Goal: Book appointment/travel/reservation

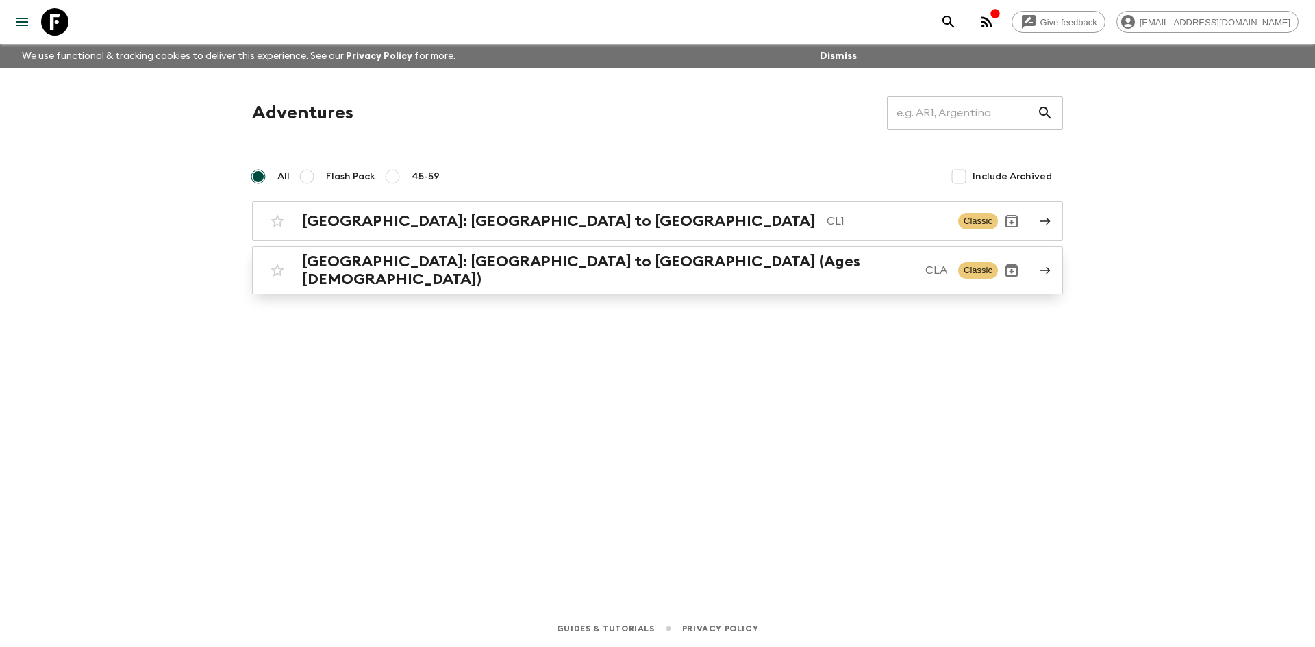
click at [468, 262] on h2 "[GEOGRAPHIC_DATA]: [GEOGRAPHIC_DATA] to [GEOGRAPHIC_DATA] (Ages [DEMOGRAPHIC_DA…" at bounding box center [608, 271] width 612 height 36
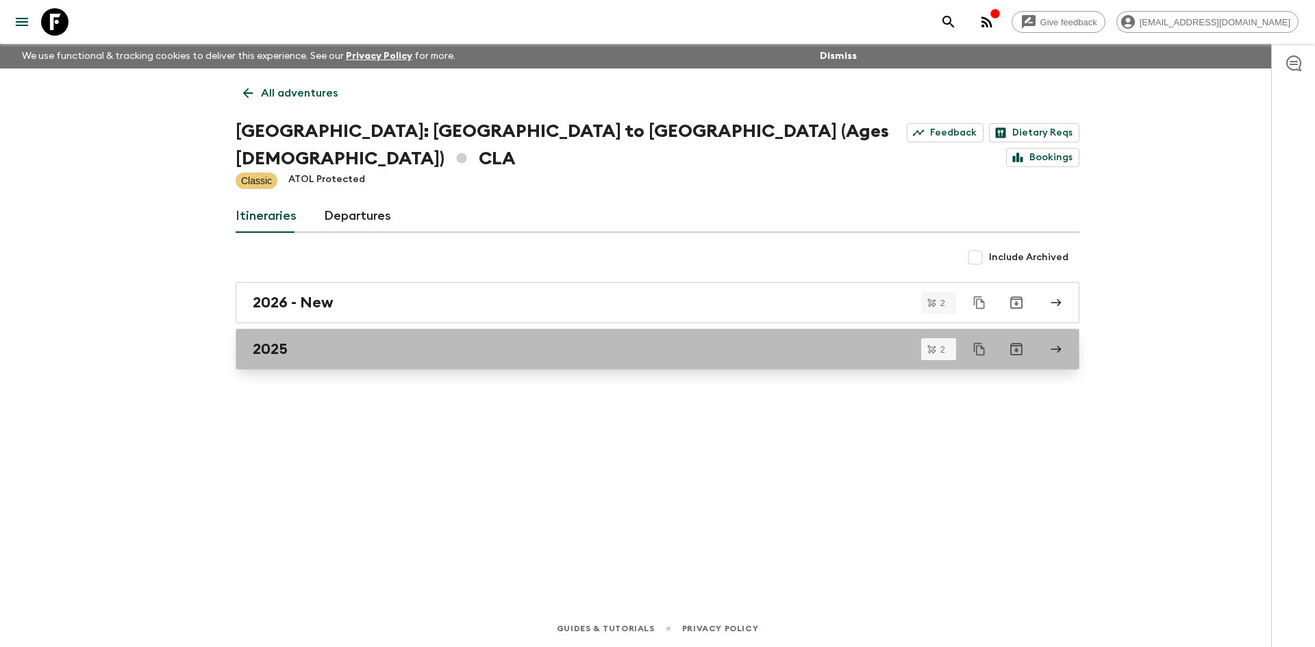
click at [440, 340] on div "2025" at bounding box center [644, 349] width 783 height 18
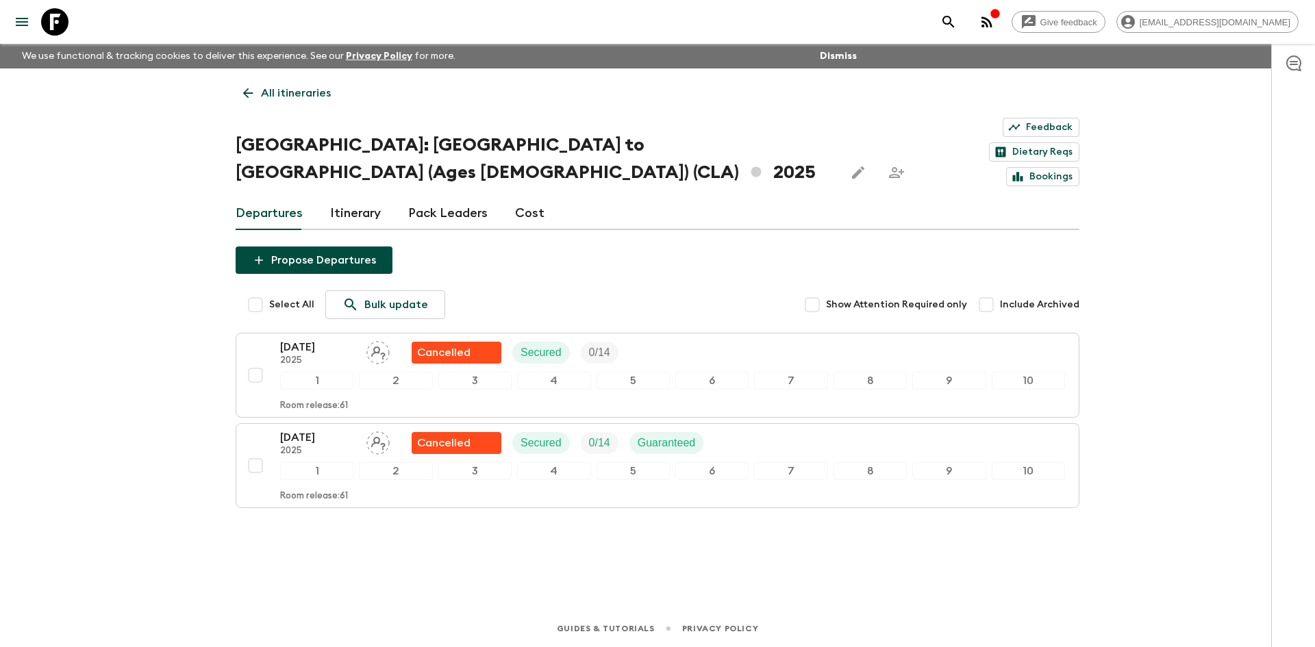
click at [265, 88] on p "All itineraries" at bounding box center [296, 93] width 70 height 16
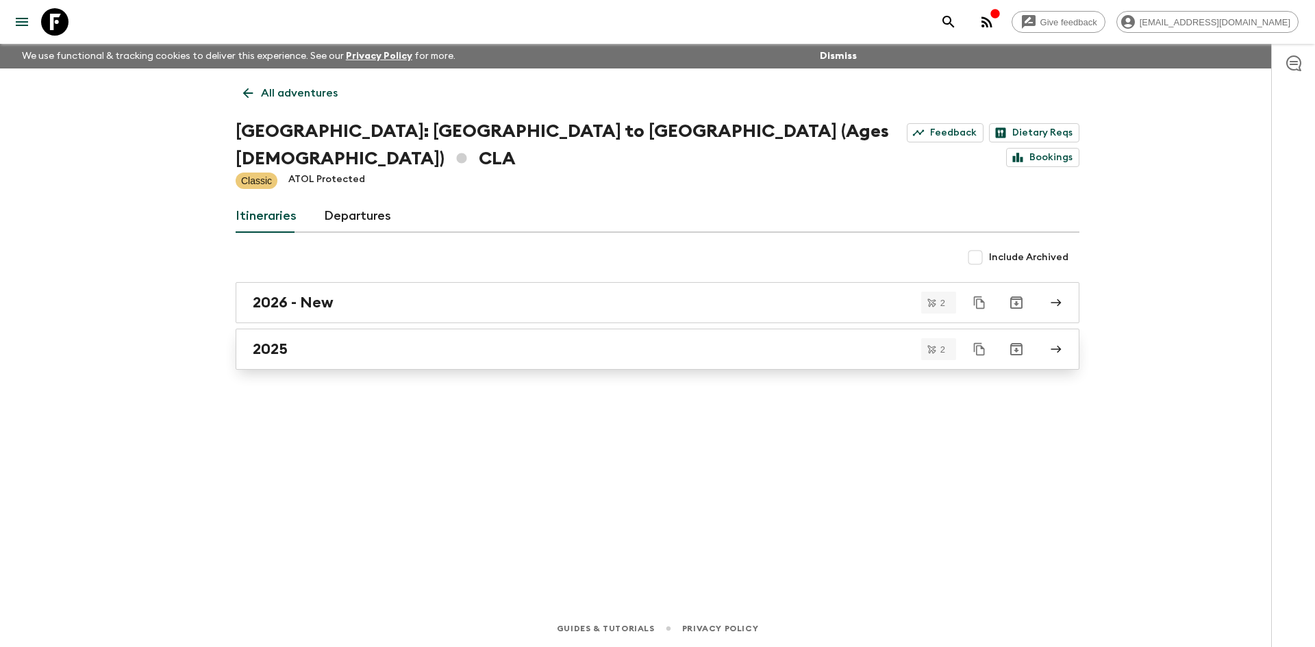
click at [345, 340] on div "2025" at bounding box center [644, 349] width 783 height 18
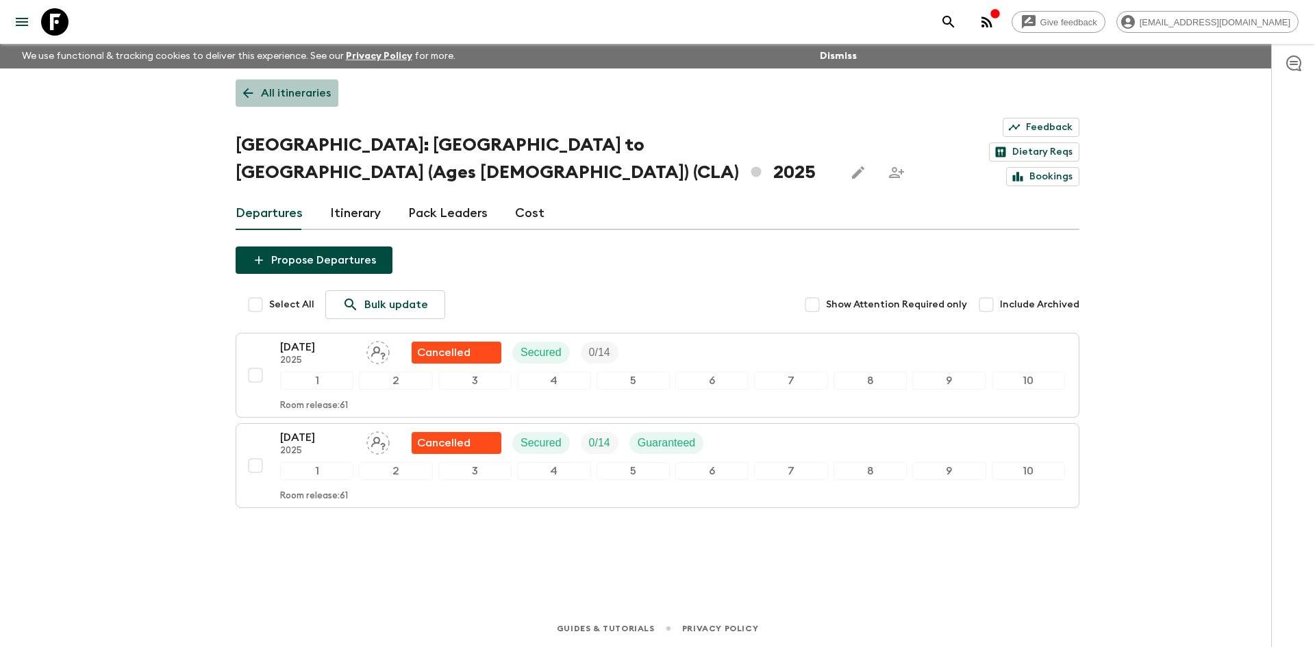
click at [266, 95] on p "All itineraries" at bounding box center [296, 93] width 70 height 16
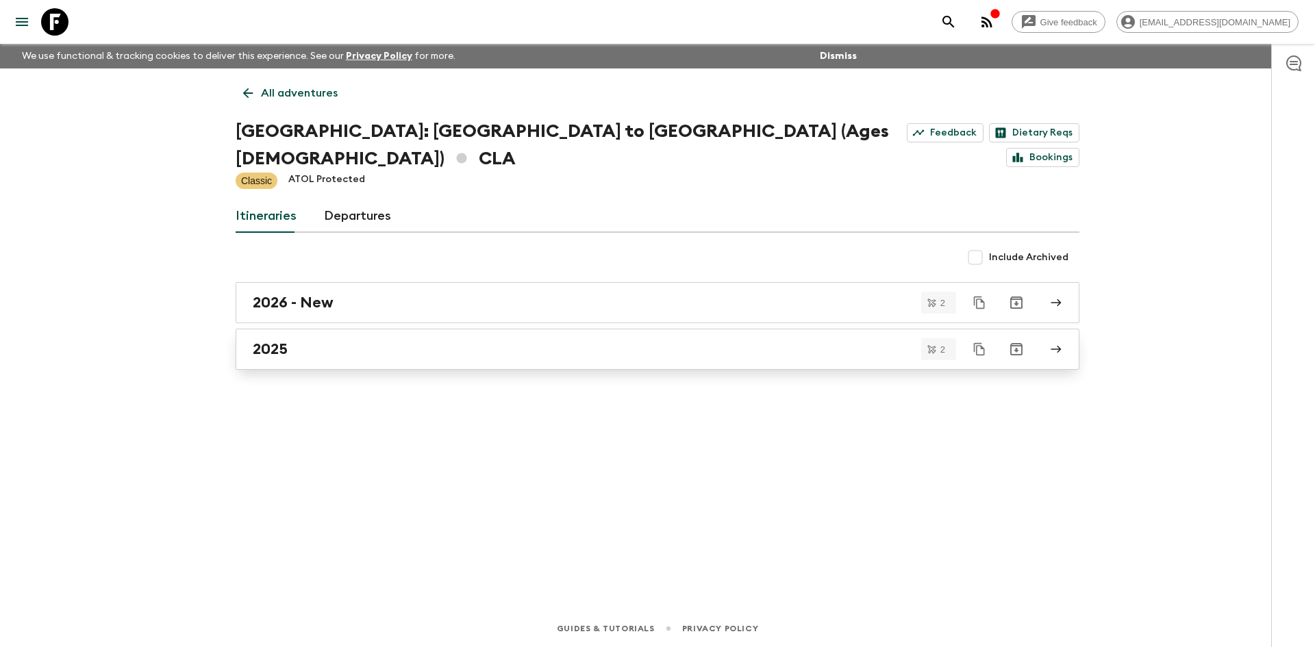
click at [283, 340] on h2 "2025" at bounding box center [270, 349] width 35 height 18
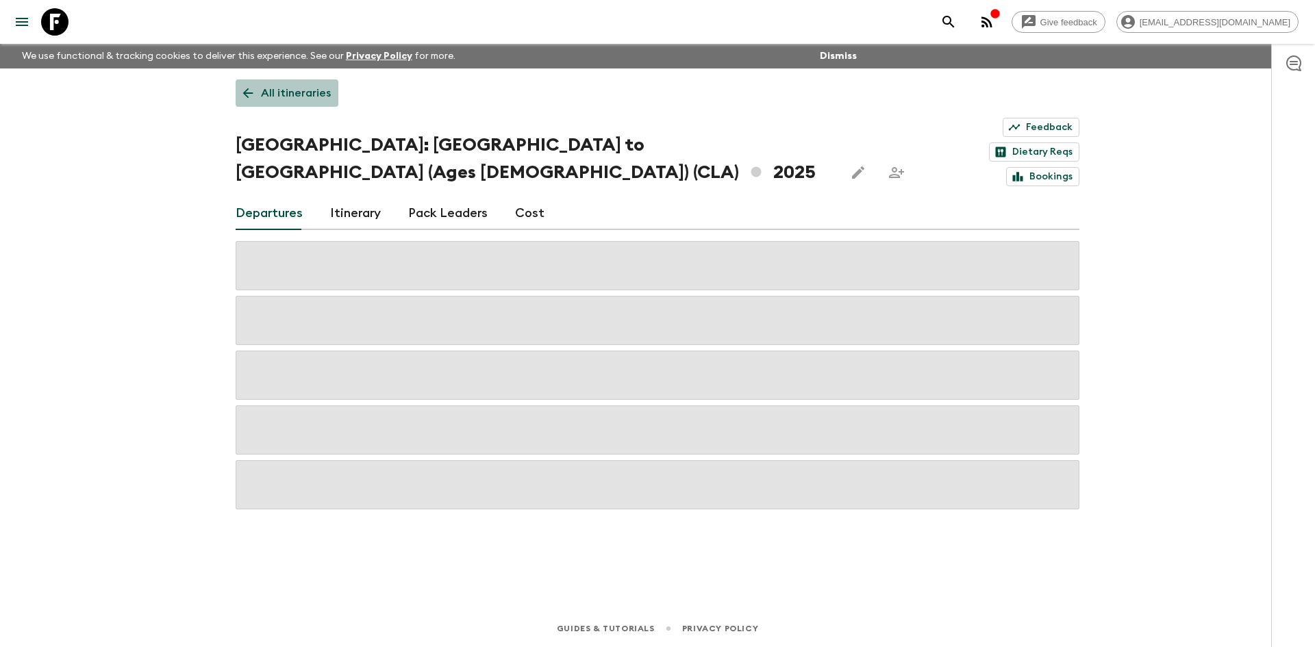
click at [253, 96] on icon at bounding box center [247, 93] width 15 height 15
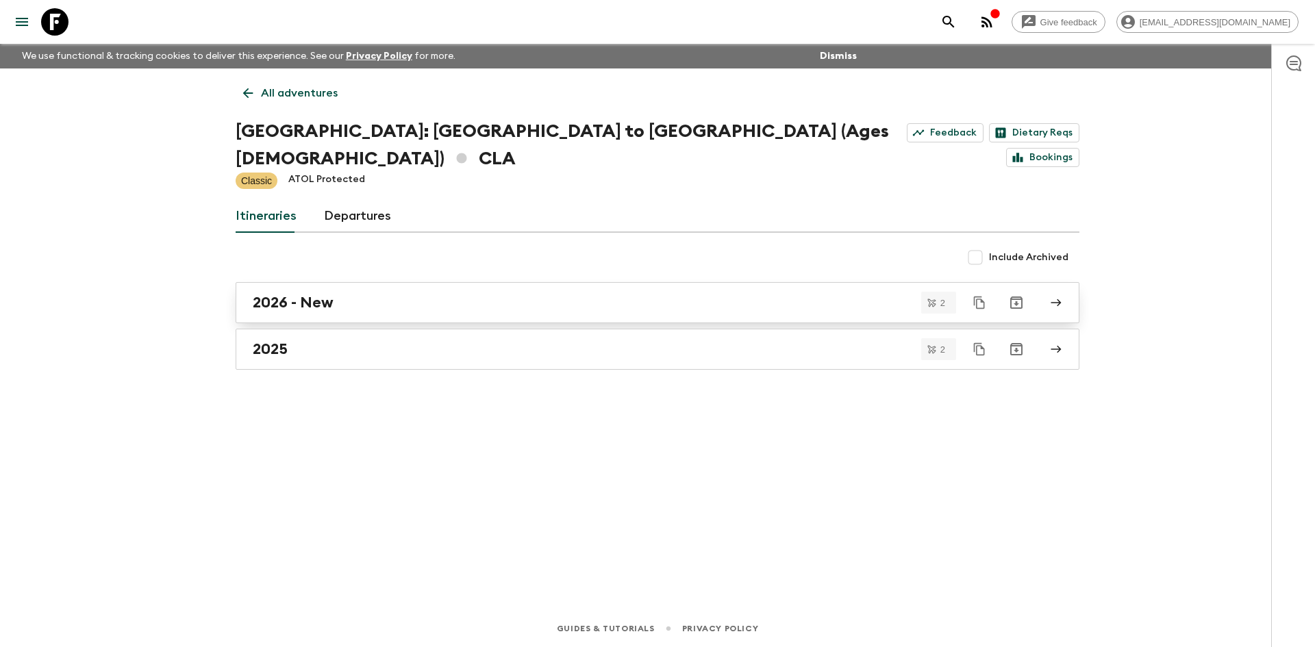
click at [288, 294] on h2 "2026 - New" at bounding box center [293, 303] width 81 height 18
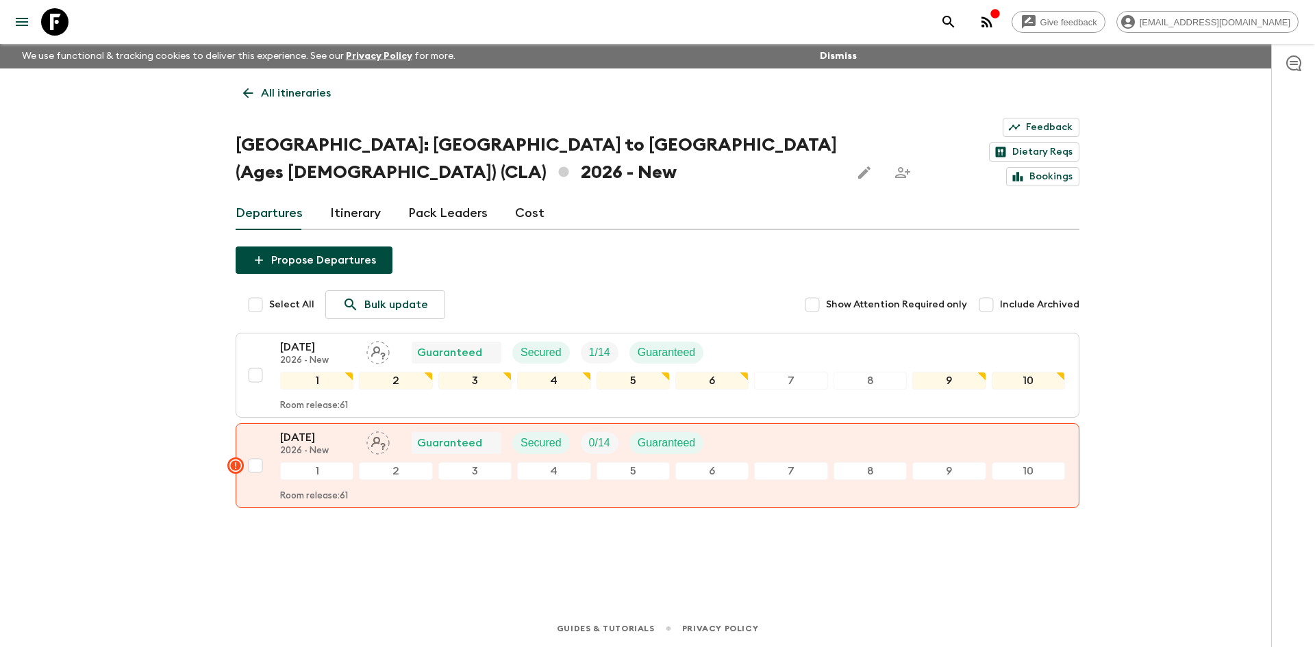
click at [247, 92] on icon at bounding box center [247, 93] width 15 height 15
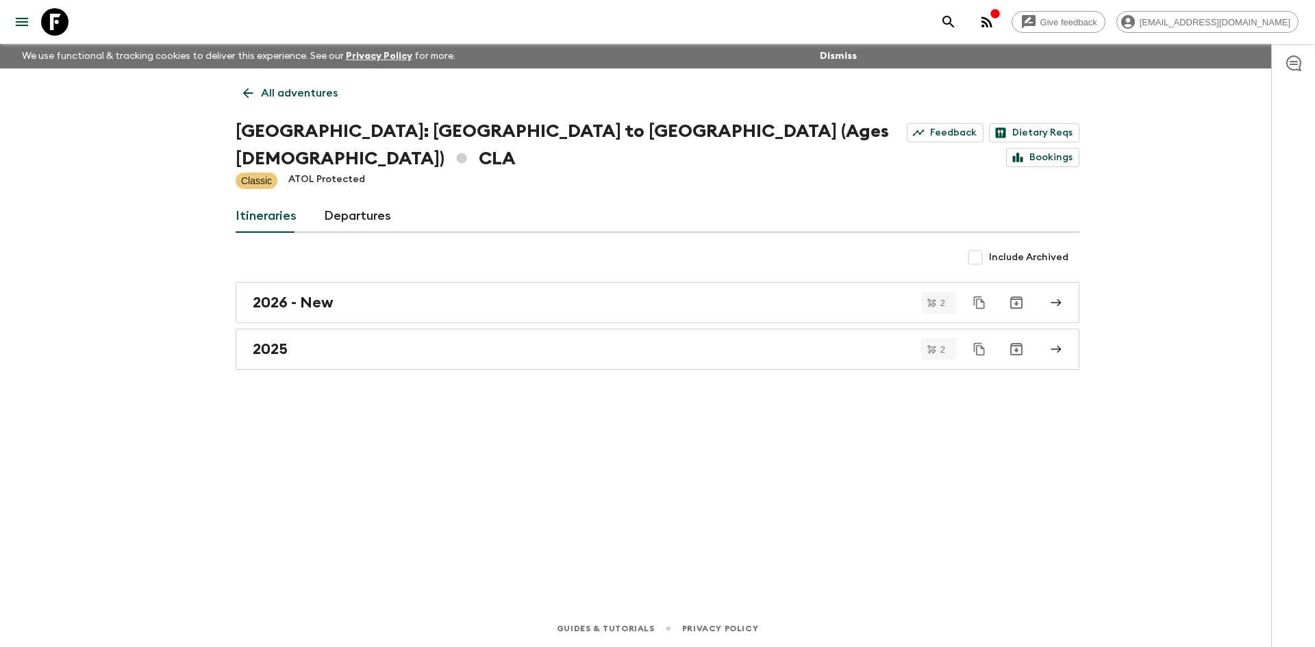
click at [248, 92] on icon at bounding box center [247, 93] width 15 height 15
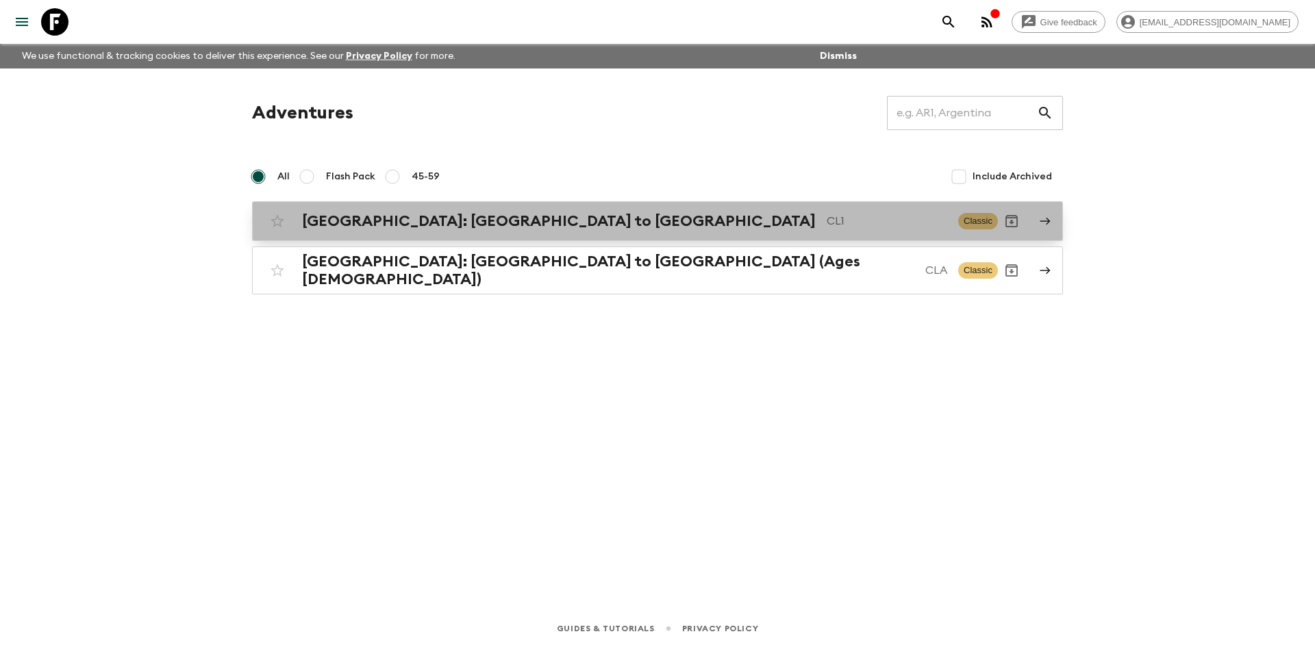
click at [432, 225] on h2 "[GEOGRAPHIC_DATA]: [GEOGRAPHIC_DATA] to [GEOGRAPHIC_DATA]" at bounding box center [559, 221] width 514 height 18
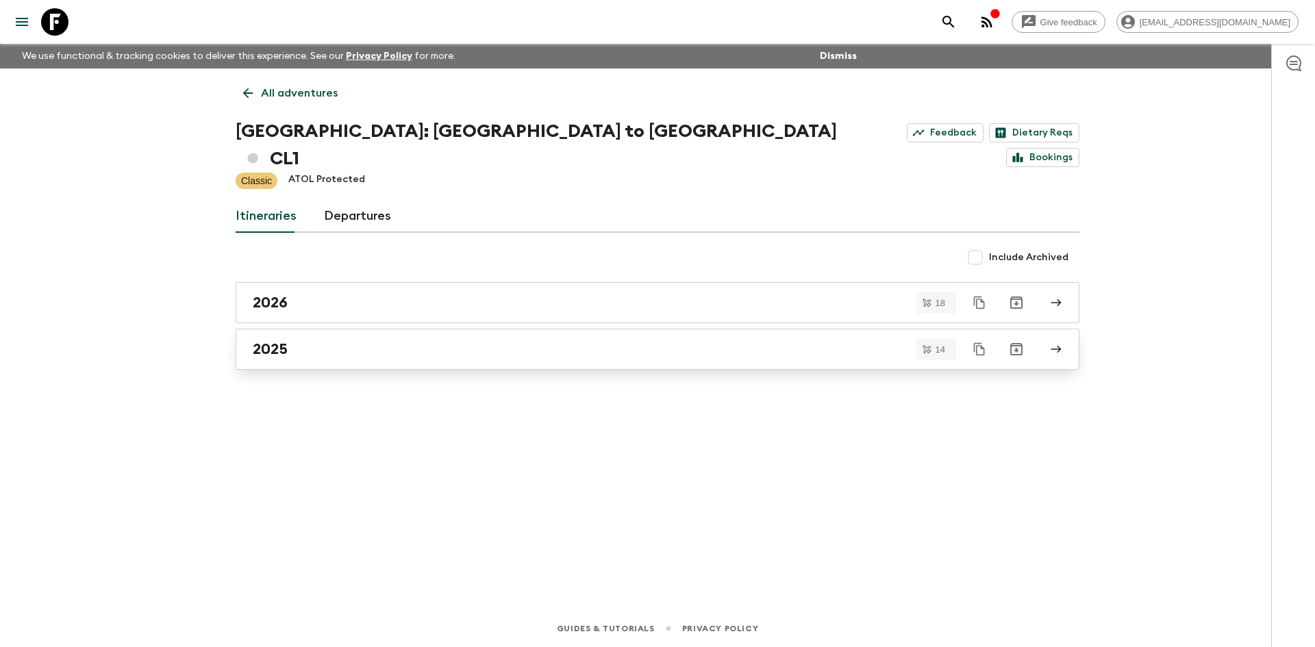
click at [324, 340] on div "2025" at bounding box center [644, 349] width 783 height 18
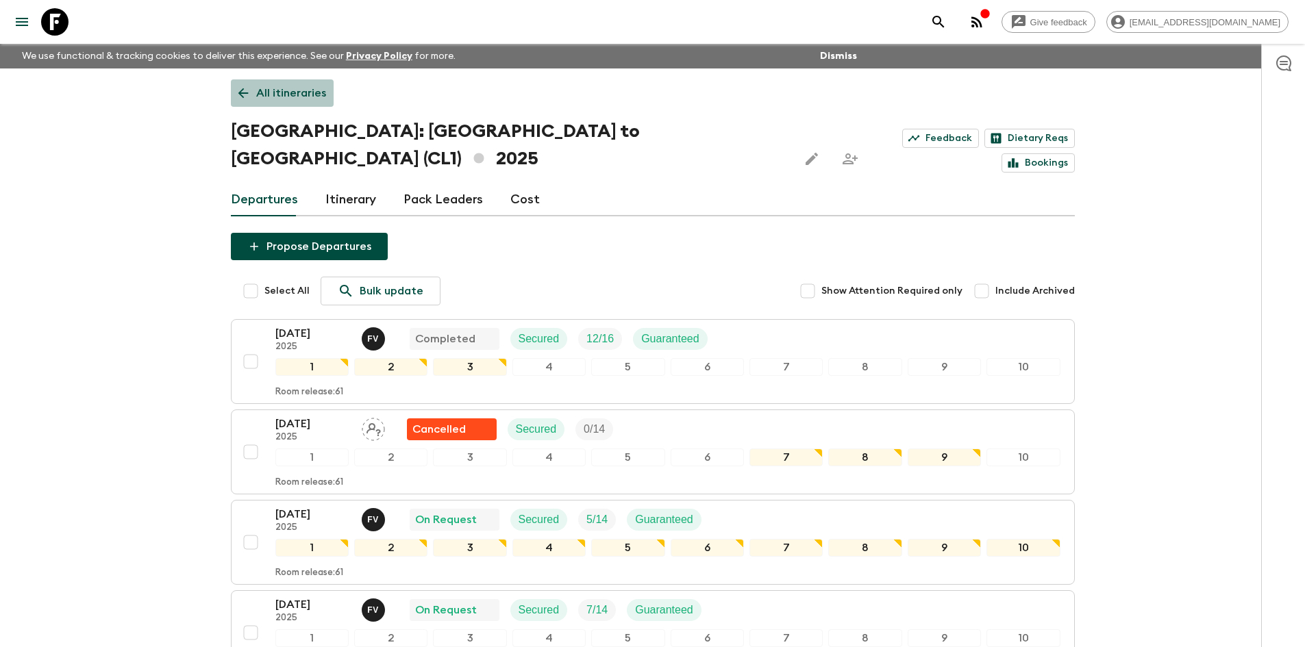
click at [286, 97] on p "All itineraries" at bounding box center [291, 93] width 70 height 16
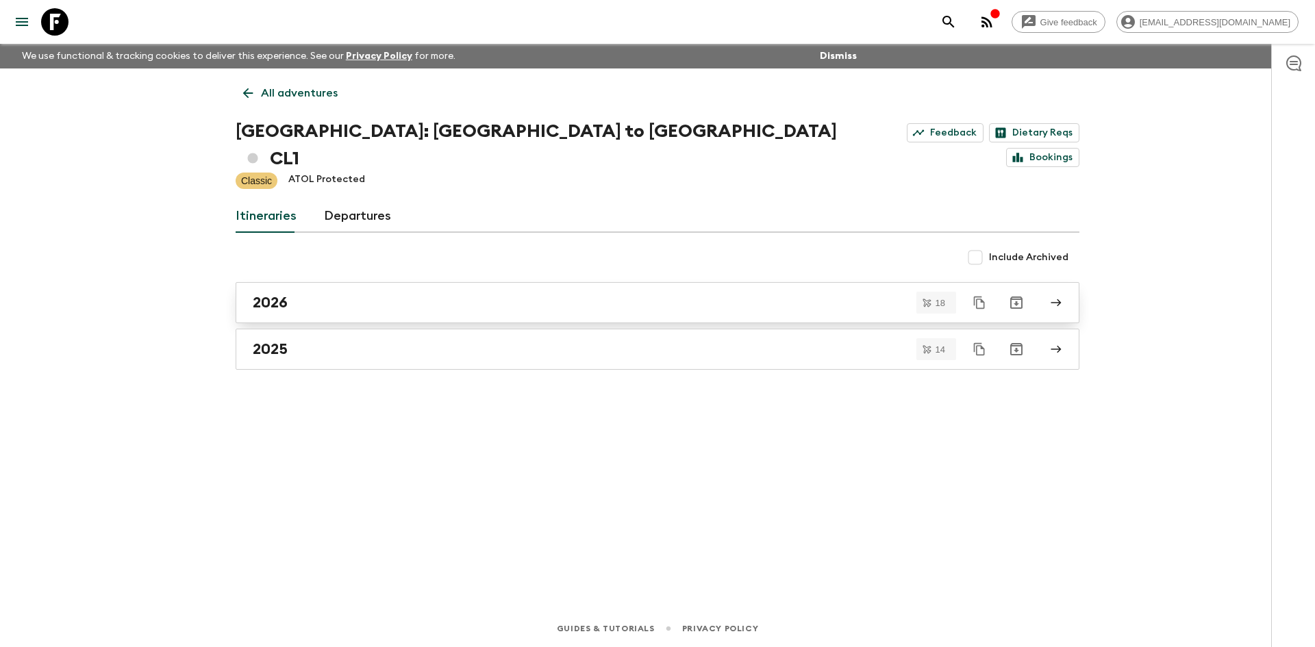
click at [392, 289] on link "2026" at bounding box center [658, 302] width 844 height 41
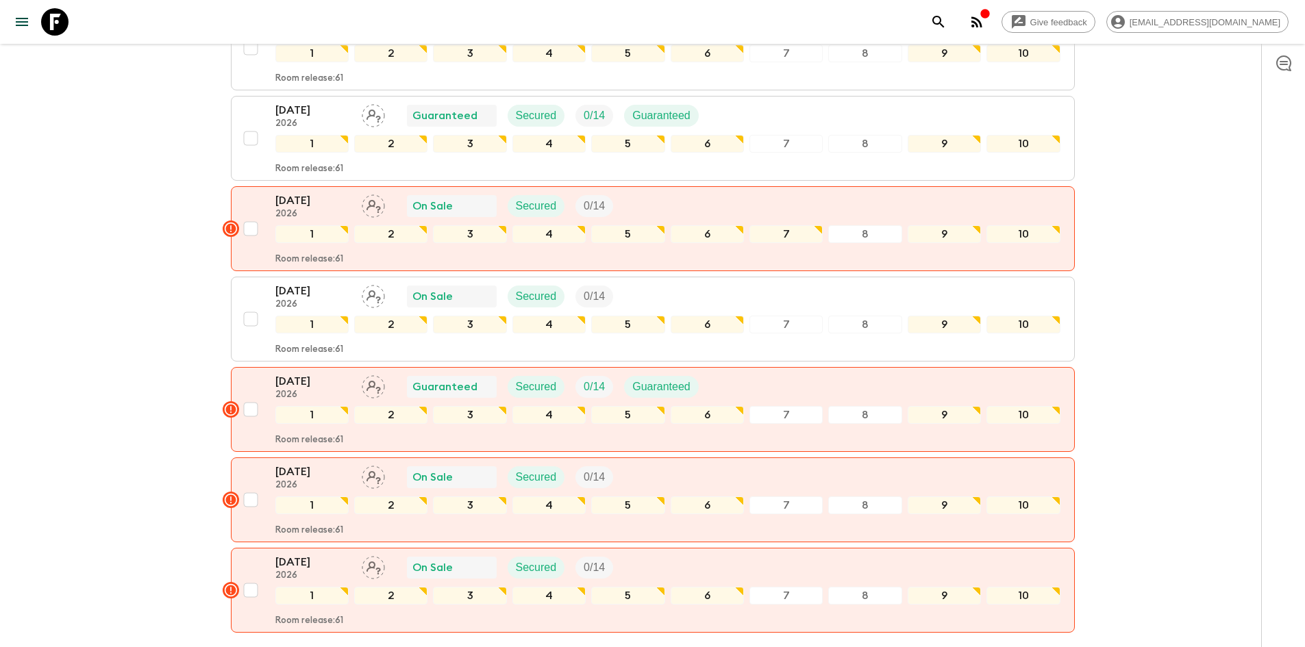
scroll to position [1391, 0]
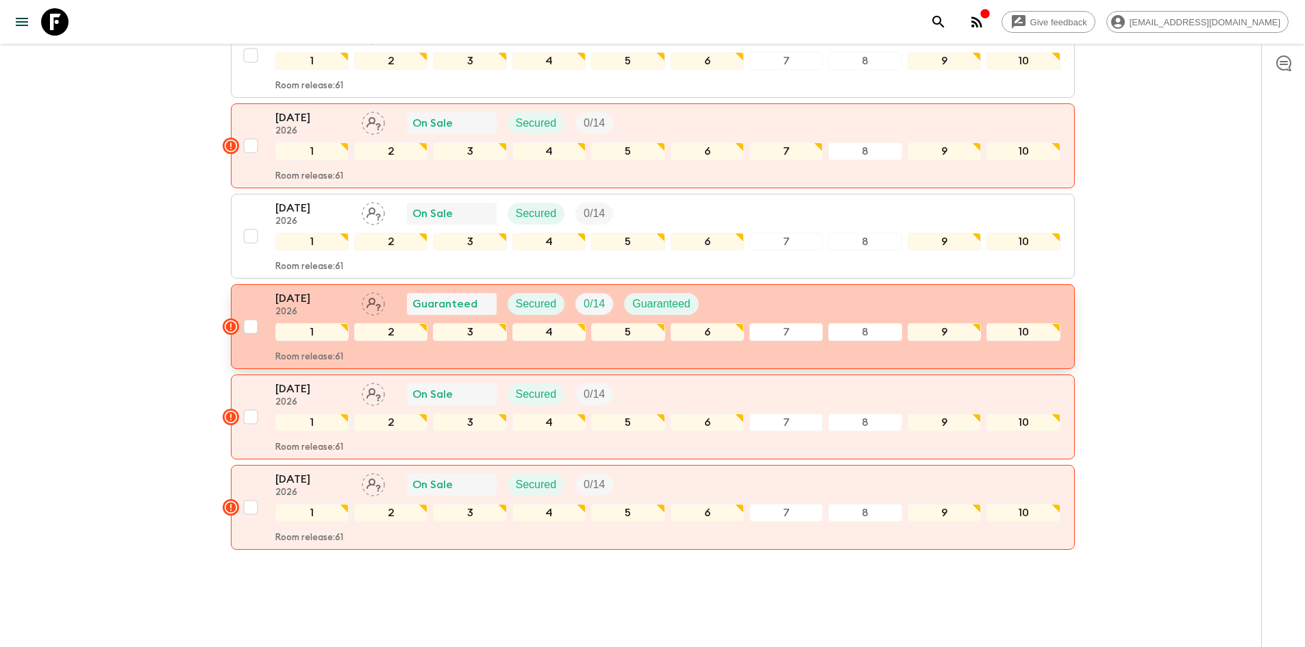
click at [852, 290] on div "[DATE] 2026 Guaranteed Secured 0 / 14 Guaranteed" at bounding box center [667, 303] width 785 height 27
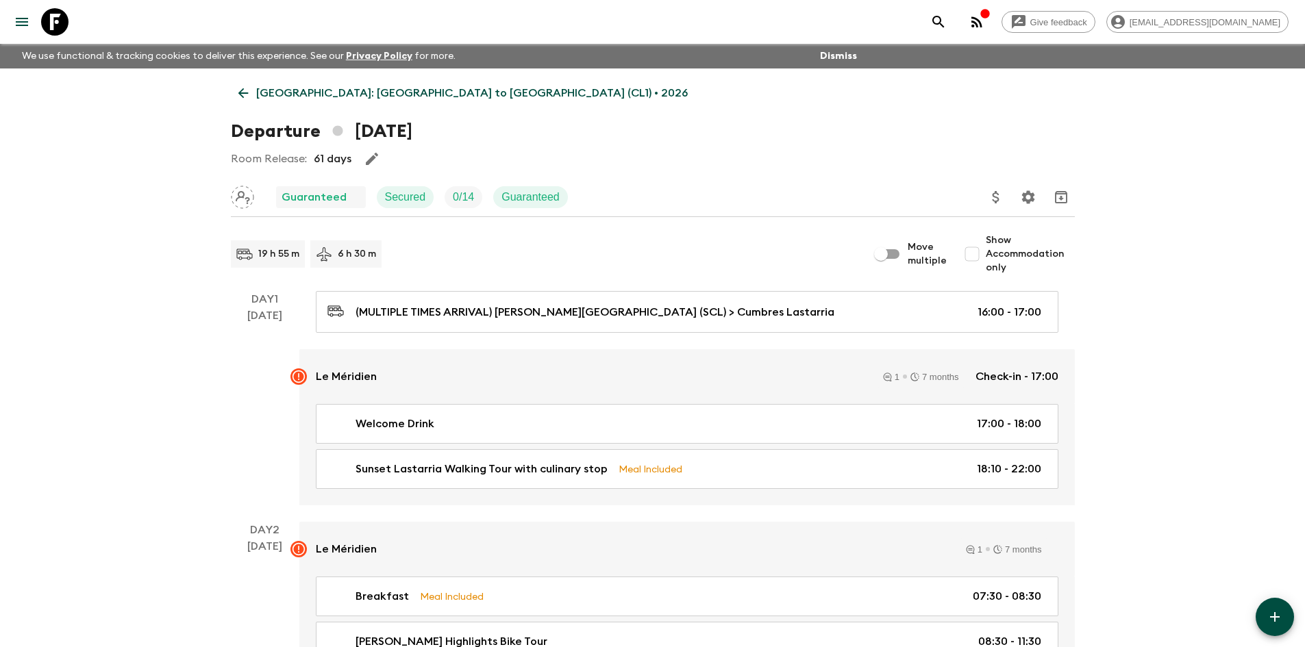
click at [984, 199] on button "Update Price, Early Bird Discount and Costs" at bounding box center [995, 197] width 27 height 27
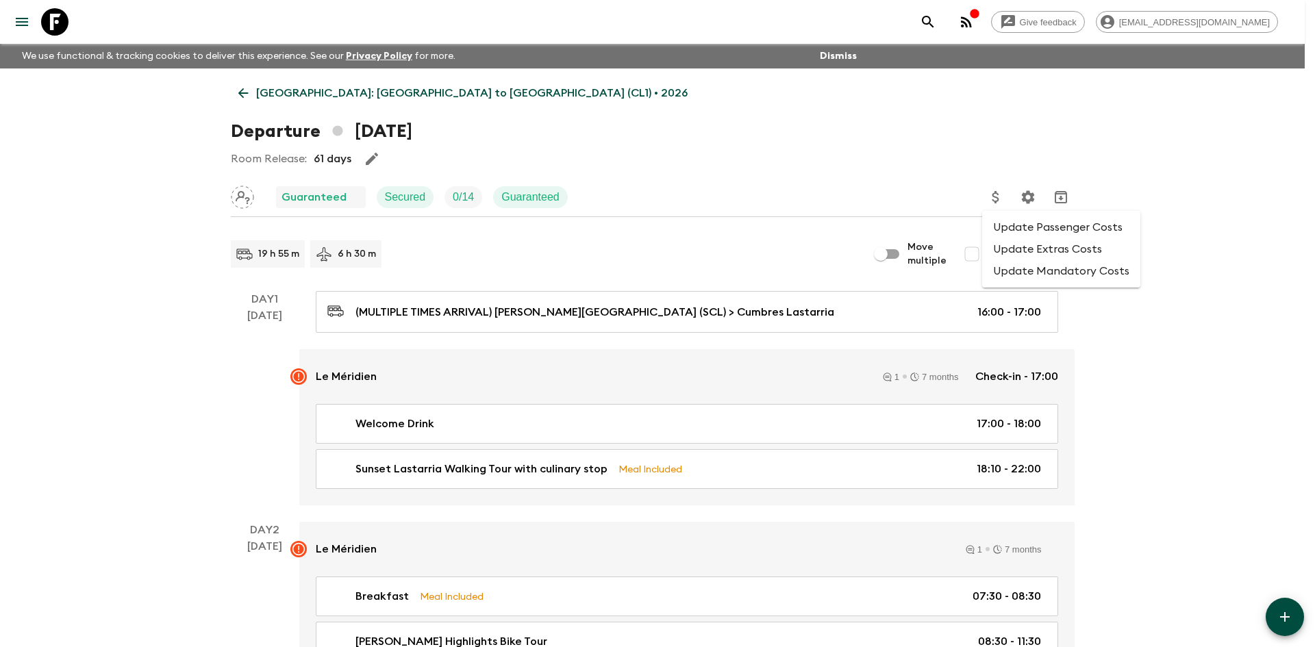
click at [1013, 229] on li "Update Passenger Costs" at bounding box center [1061, 227] width 158 height 22
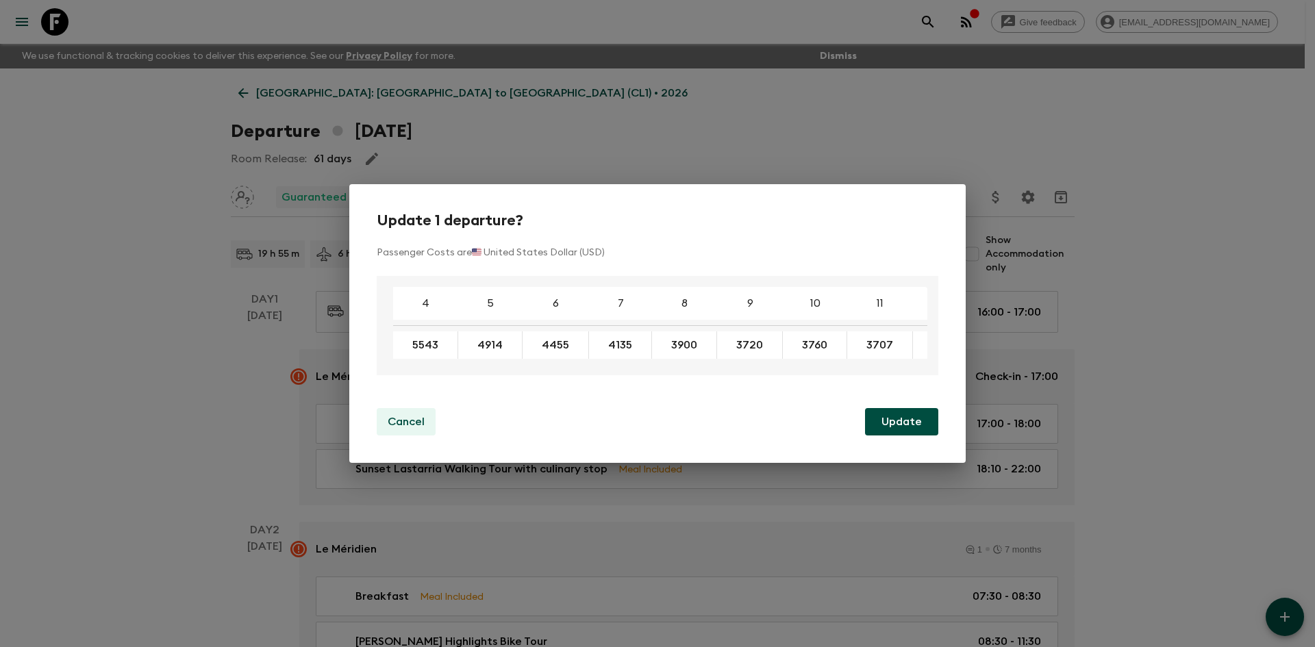
click at [410, 430] on p "Cancel" at bounding box center [406, 422] width 37 height 16
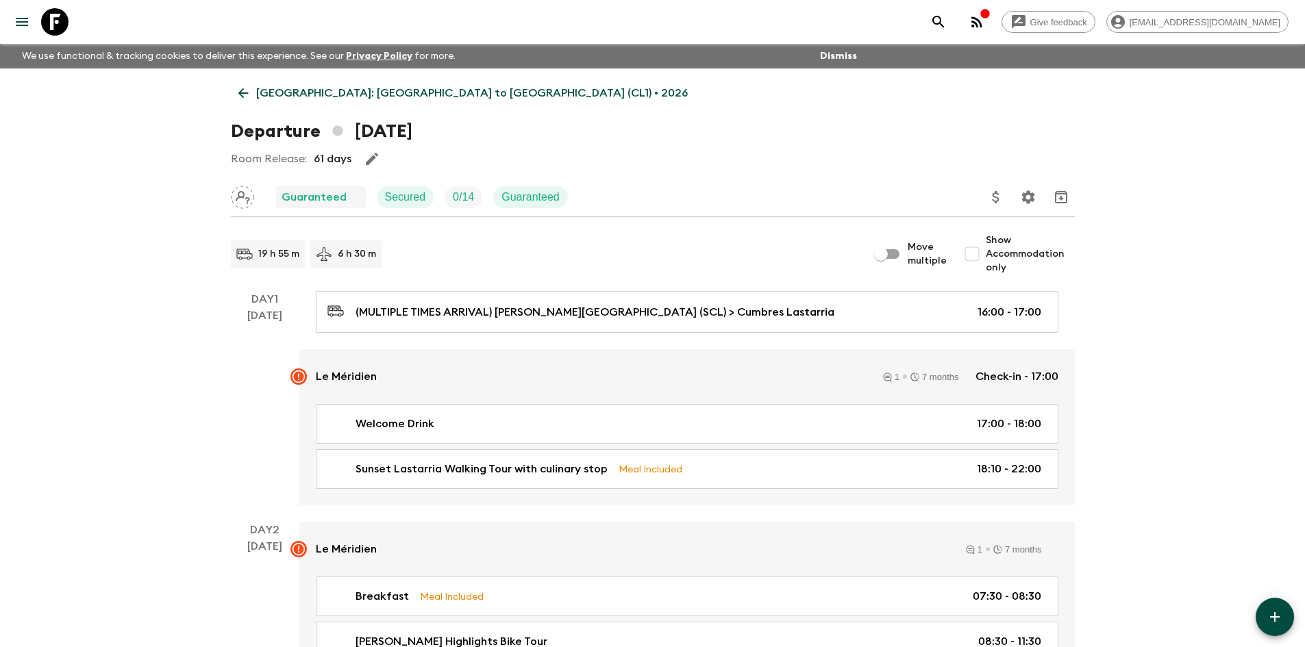
click at [277, 90] on p "[GEOGRAPHIC_DATA]: [GEOGRAPHIC_DATA] to [GEOGRAPHIC_DATA] (CL1) • 2026" at bounding box center [471, 93] width 431 height 16
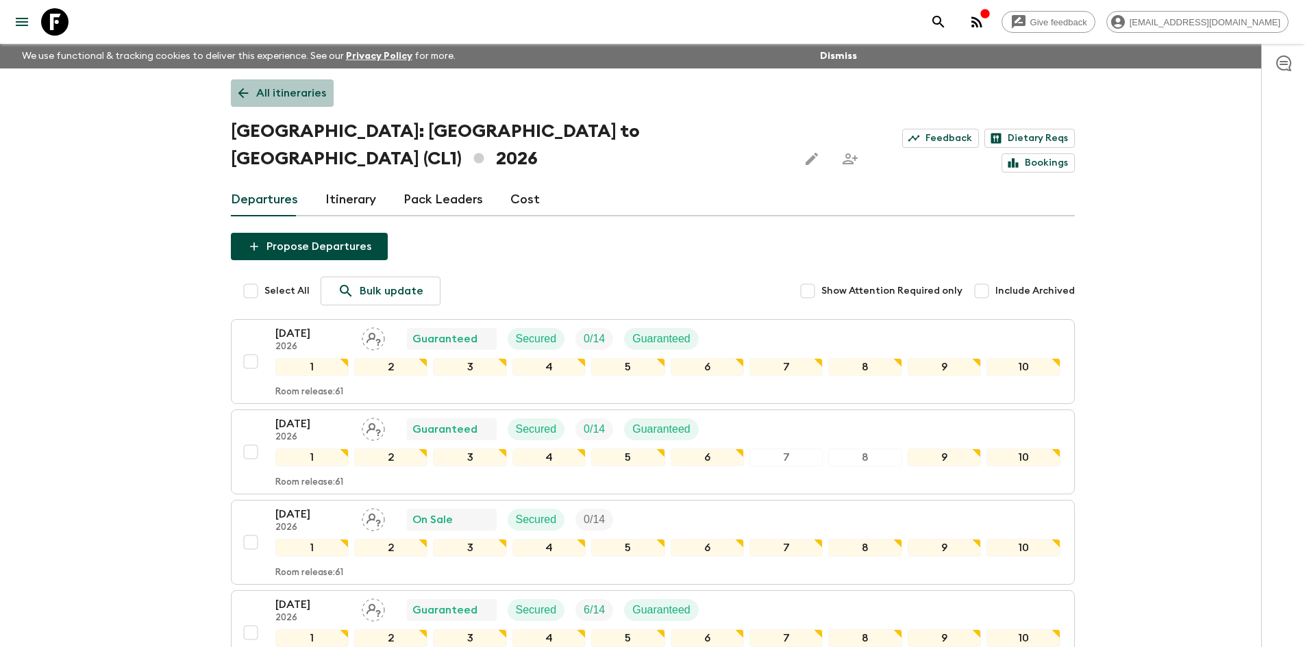
click at [330, 96] on link "All itineraries" at bounding box center [282, 92] width 103 height 27
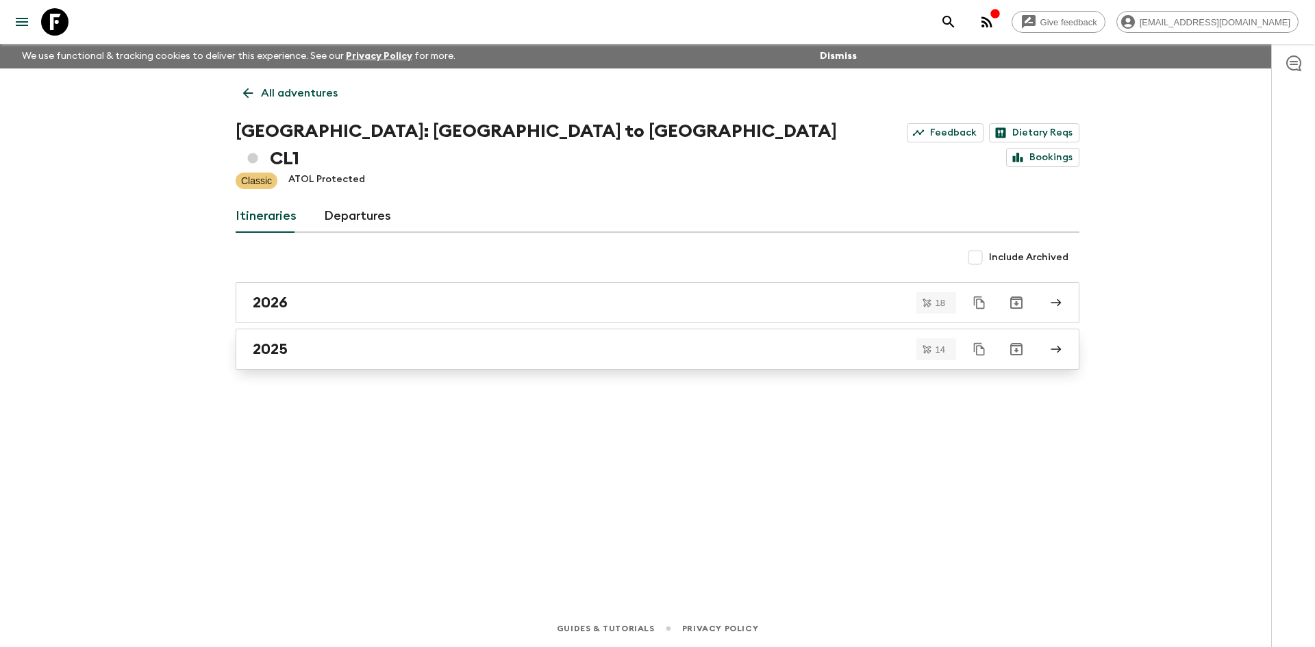
click at [317, 333] on link "2025" at bounding box center [658, 349] width 844 height 41
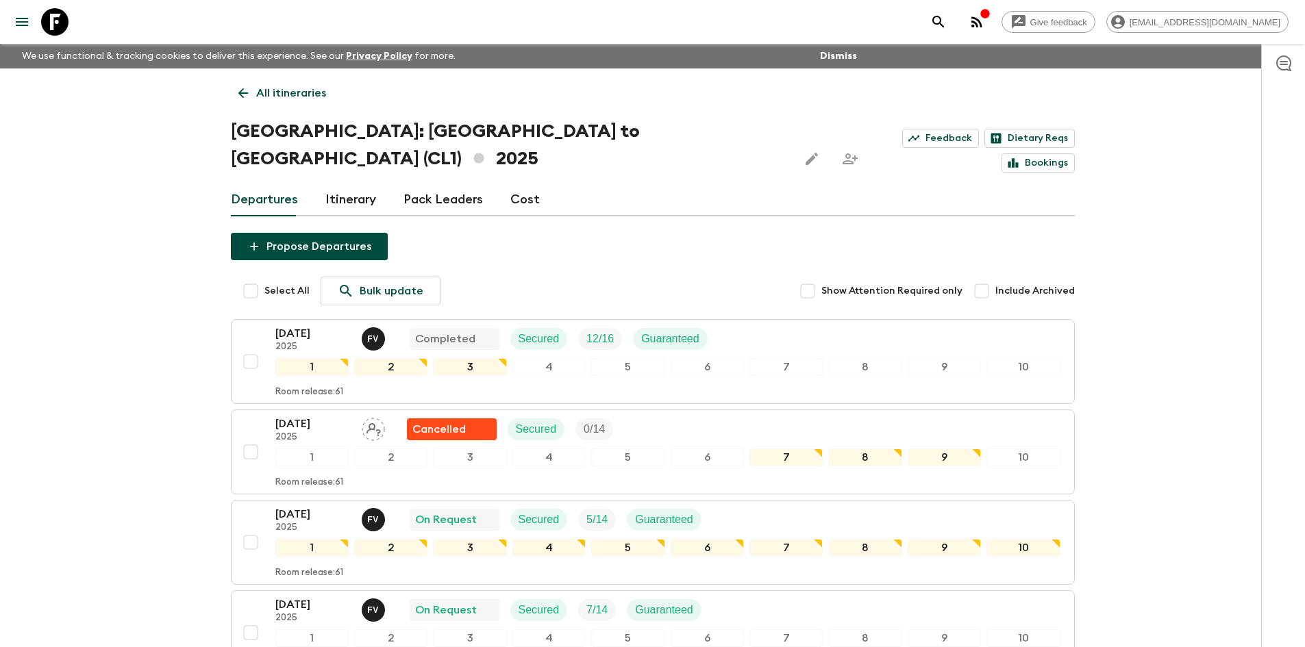
click at [296, 134] on h1 "[GEOGRAPHIC_DATA]: [GEOGRAPHIC_DATA] to [GEOGRAPHIC_DATA] (CL1) 2025" at bounding box center [509, 145] width 557 height 55
click at [286, 94] on p "All itineraries" at bounding box center [291, 93] width 70 height 16
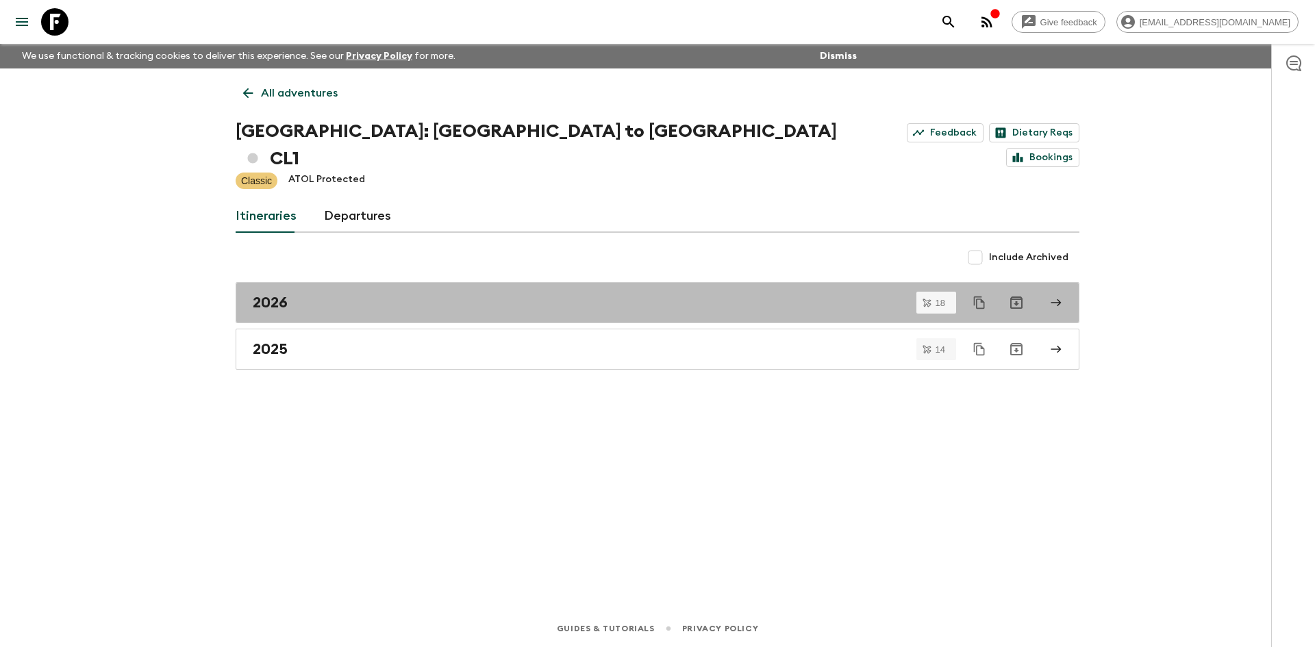
click at [316, 294] on div "2026" at bounding box center [644, 303] width 783 height 18
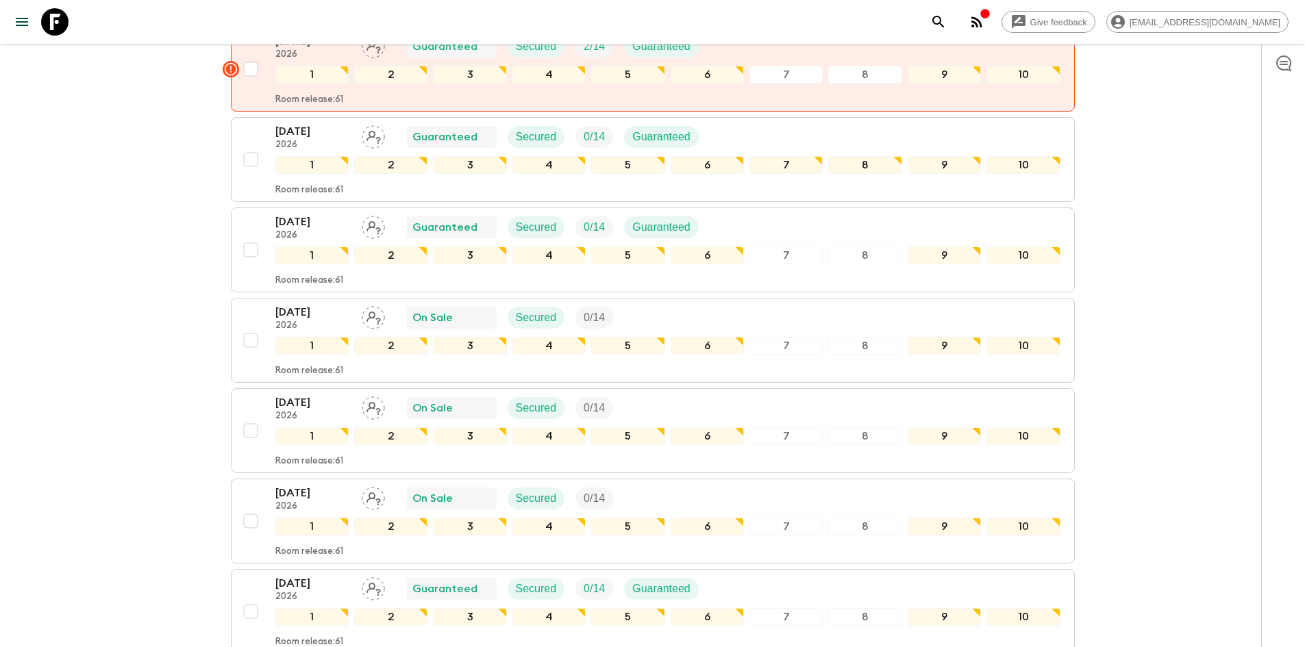
scroll to position [774, 0]
